Goal: Information Seeking & Learning: Find specific fact

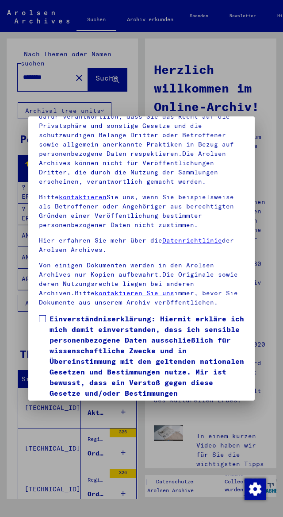
scroll to position [134, 0]
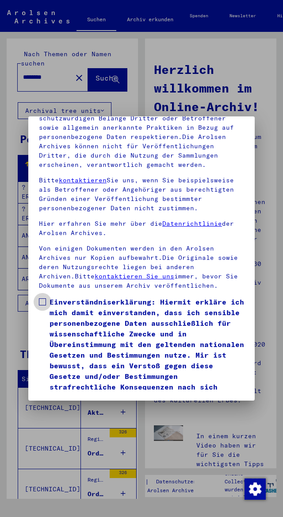
click at [41, 298] on span at bounding box center [42, 301] width 7 height 7
click at [78, 407] on button "Ich stimme zu" at bounding box center [72, 415] width 67 height 17
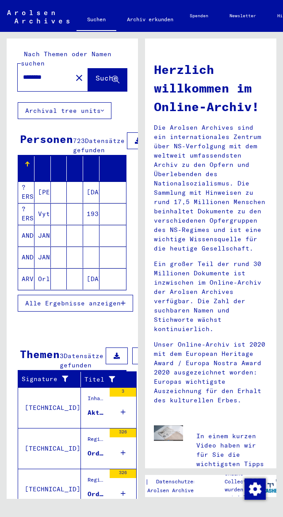
scroll to position [7, 0]
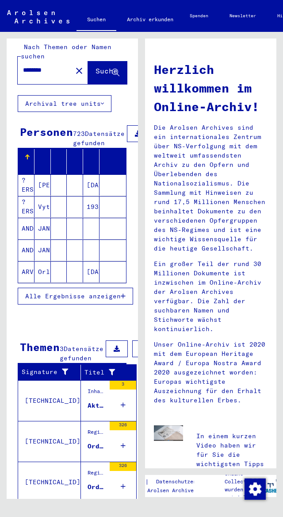
click at [126, 297] on button "Alle Ergebnisse anzeigen" at bounding box center [76, 296] width 116 height 17
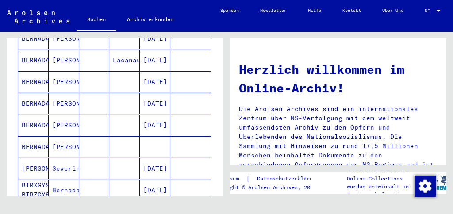
scroll to position [506, 0]
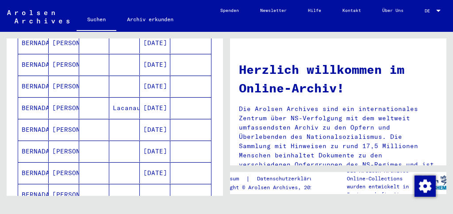
click at [128, 97] on mat-cell "Lacanau" at bounding box center [124, 107] width 31 height 21
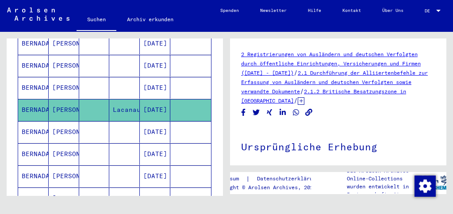
click at [184, 99] on mat-cell at bounding box center [190, 110] width 41 height 22
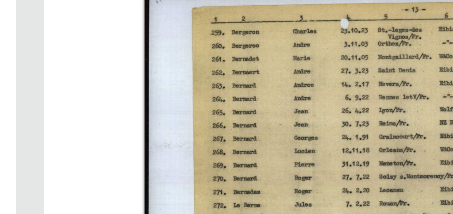
scroll to position [148, 0]
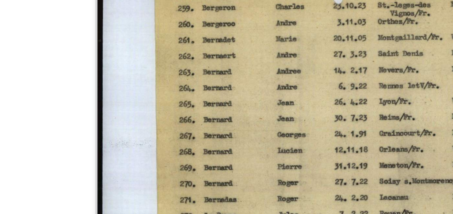
click at [283, 140] on img at bounding box center [316, 132] width 122 height 86
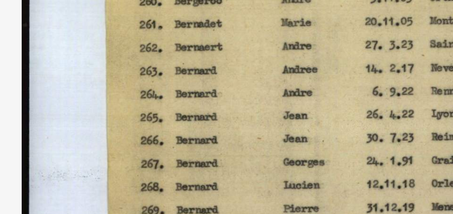
click at [227, 83] on img at bounding box center [226, 85] width 363 height 126
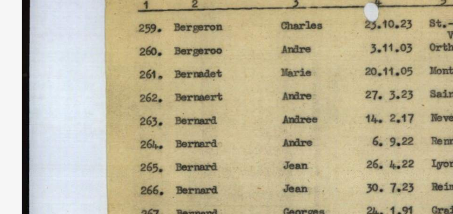
click at [212, 34] on img at bounding box center [226, 85] width 363 height 126
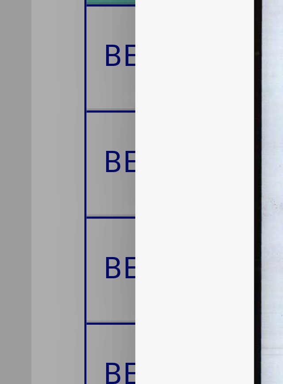
scroll to position [0, 0]
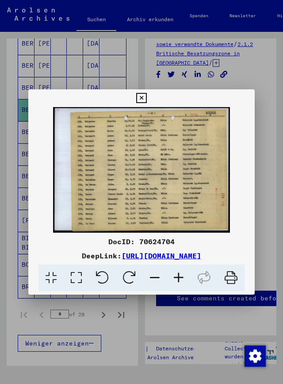
click at [144, 104] on icon at bounding box center [141, 98] width 10 height 11
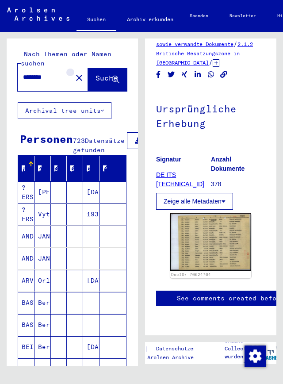
click at [74, 73] on mat-icon "close" at bounding box center [79, 78] width 11 height 11
